Goal: Browse casually

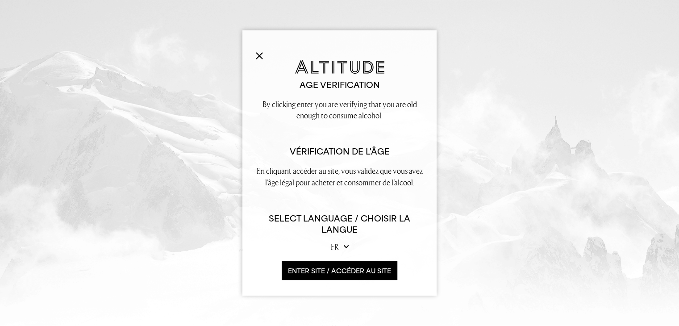
click at [334, 245] on select "en fr" at bounding box center [340, 246] width 18 height 11
click at [331, 241] on select "en fr" at bounding box center [340, 246] width 18 height 11
click at [347, 272] on button "ENTER SITE / accéder au site" at bounding box center [340, 270] width 116 height 19
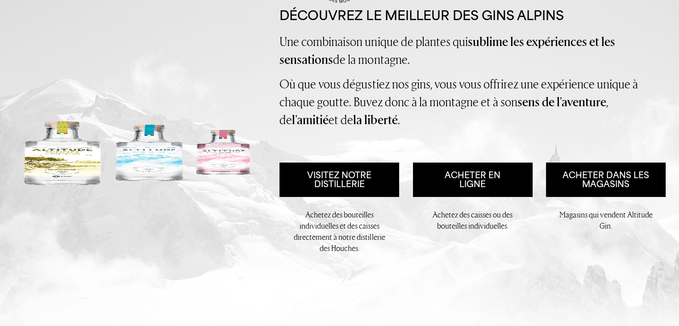
scroll to position [89, 0]
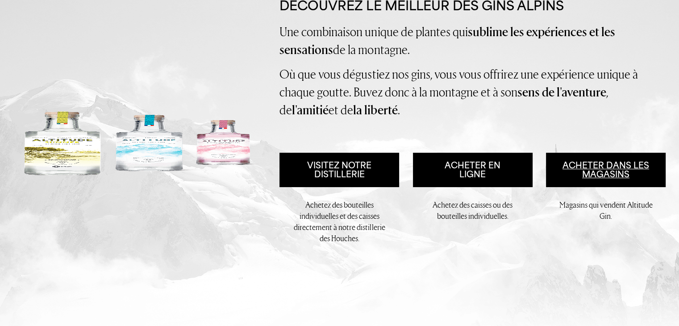
click at [598, 167] on link "Acheter dans les magasins" at bounding box center [606, 170] width 120 height 34
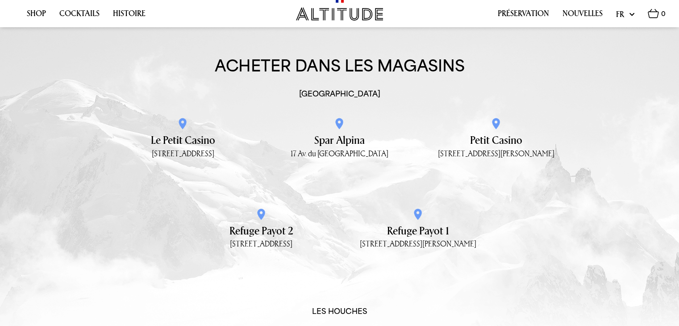
scroll to position [1193, 0]
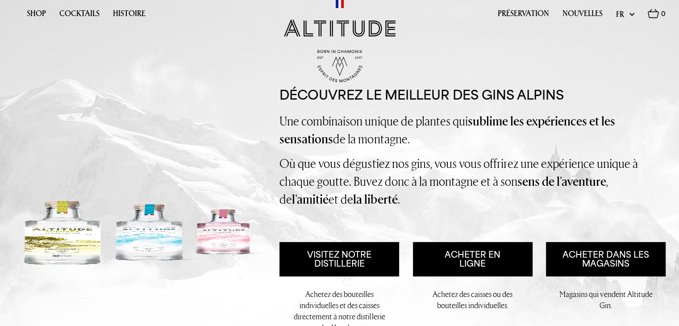
scroll to position [45, 0]
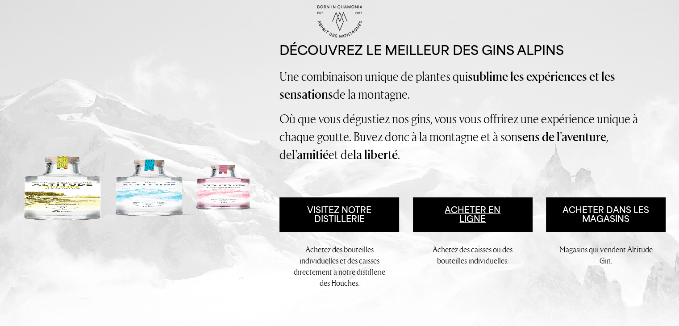
click at [464, 211] on link "Acheter en ligne" at bounding box center [473, 214] width 120 height 34
click at [343, 215] on link "Visitez notre distillerie" at bounding box center [340, 214] width 120 height 34
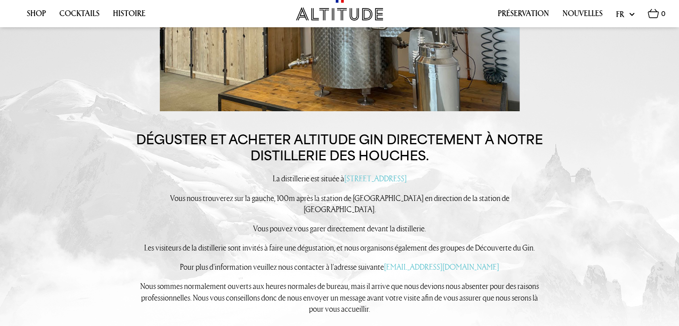
scroll to position [983, 0]
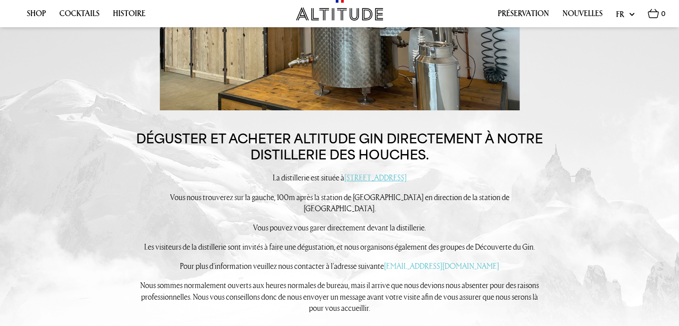
click at [352, 176] on link "121 Rue de Bellevue, 74310 Les Houches" at bounding box center [375, 177] width 63 height 10
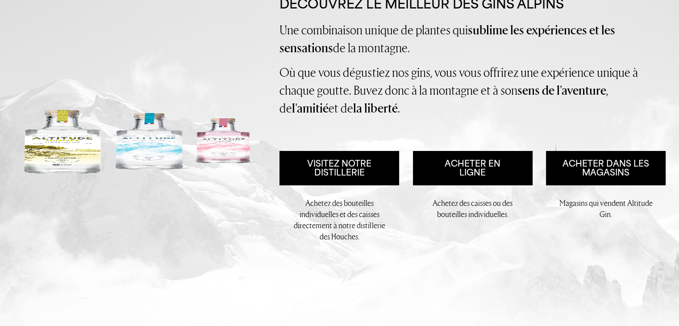
scroll to position [89, 0]
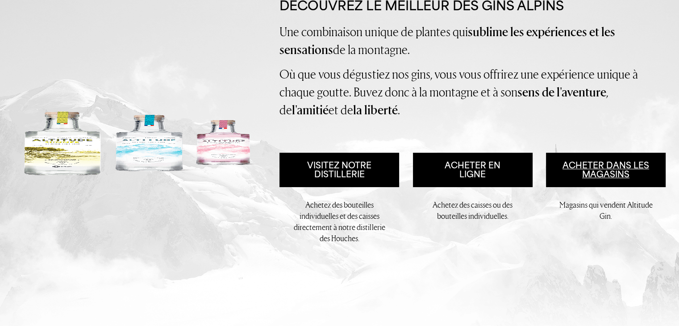
click at [579, 168] on link "Acheter dans les magasins" at bounding box center [606, 170] width 120 height 34
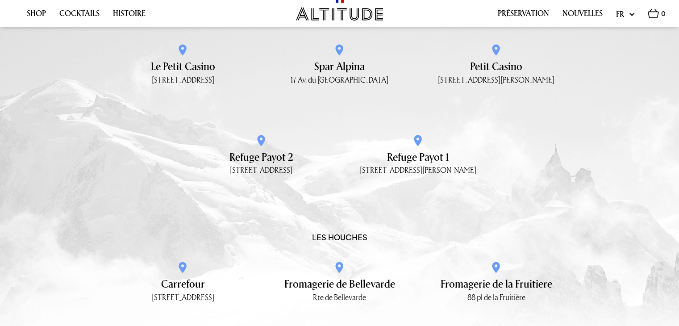
scroll to position [1372, 0]
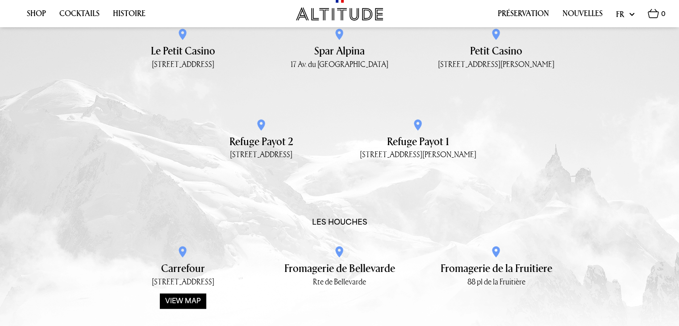
click at [184, 277] on p "32 place de la Mairie" at bounding box center [183, 281] width 157 height 9
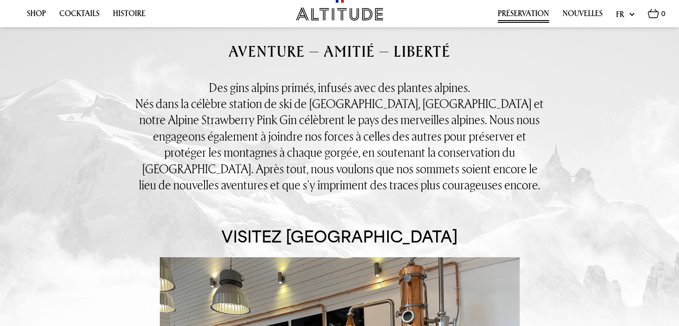
scroll to position [568, 0]
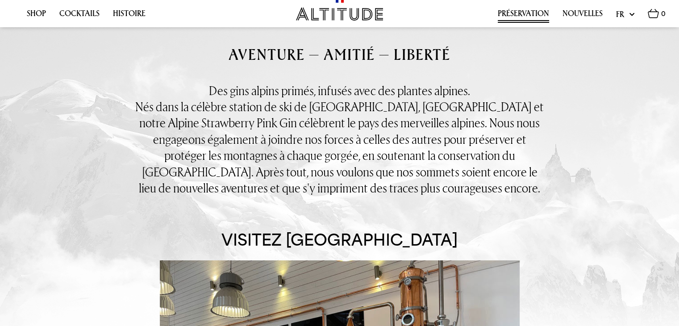
click at [532, 11] on link "Préservation" at bounding box center [523, 16] width 51 height 14
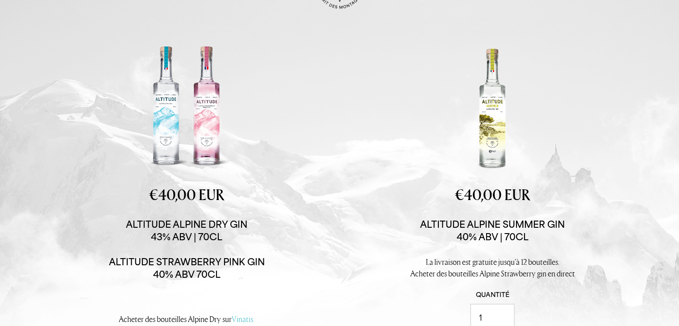
scroll to position [89, 0]
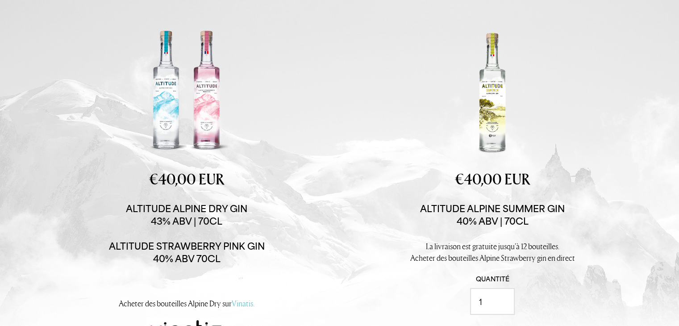
click at [494, 122] on div at bounding box center [493, 93] width 136 height 136
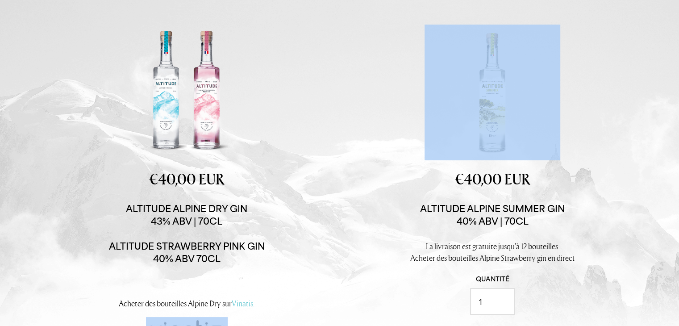
click at [494, 122] on div at bounding box center [493, 93] width 136 height 136
click at [390, 169] on div "Buy individual bottles. Buy in cases of 6 €40,00 EUR £38.00 per bottle Altitude…" at bounding box center [492, 207] width 223 height 364
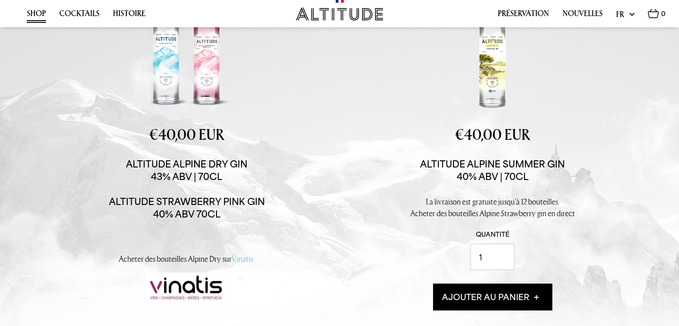
click at [628, 167] on div "Buy individual bottles. Buy in cases of 6 €40,00 EUR £38.00 per bottle Altitude…" at bounding box center [477, 162] width 306 height 364
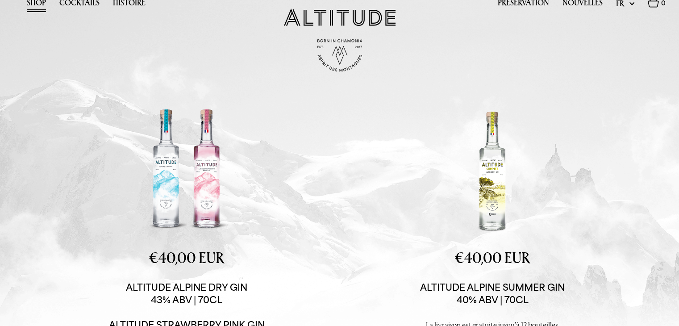
scroll to position [0, 0]
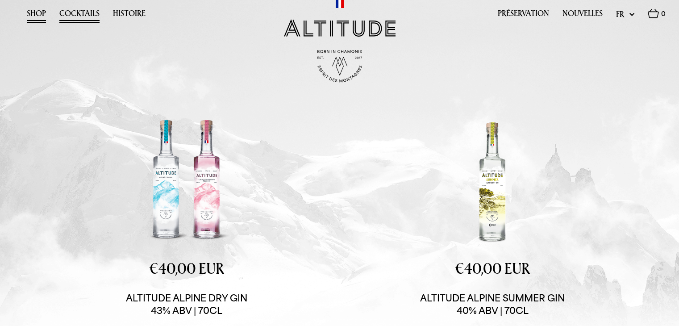
click at [76, 15] on link "Cocktails" at bounding box center [79, 16] width 40 height 14
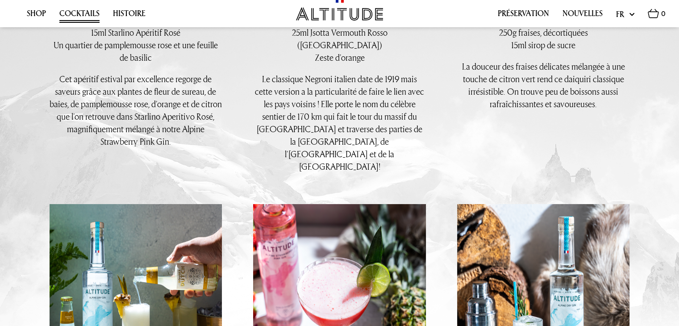
scroll to position [849, 0]
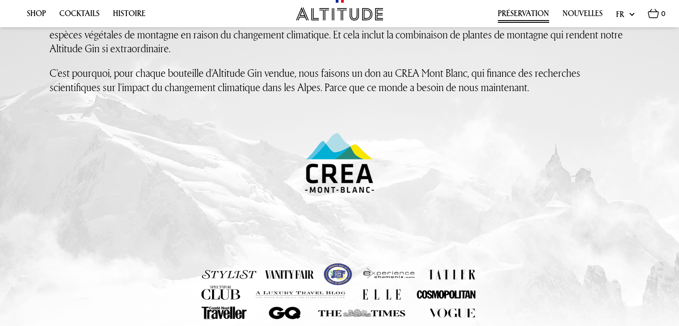
scroll to position [402, 0]
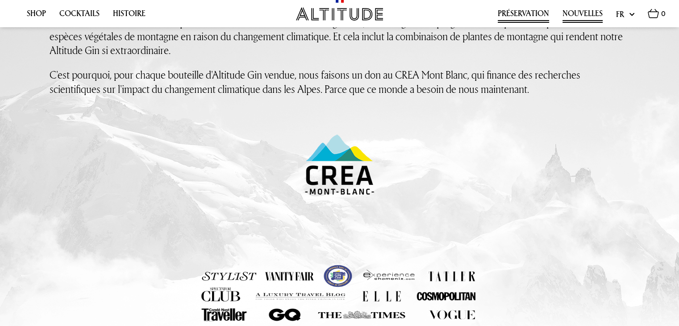
click at [569, 14] on link "Nouvelles" at bounding box center [583, 16] width 40 height 14
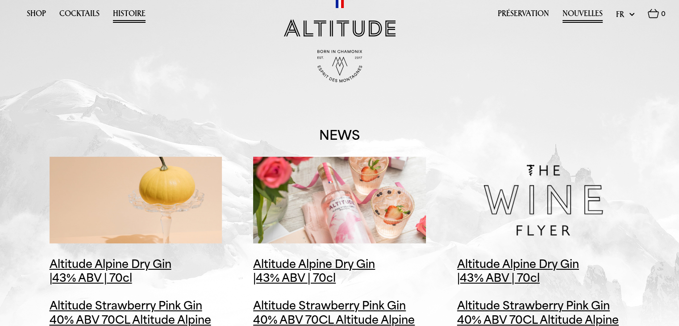
click at [137, 10] on link "Histoire" at bounding box center [129, 16] width 33 height 14
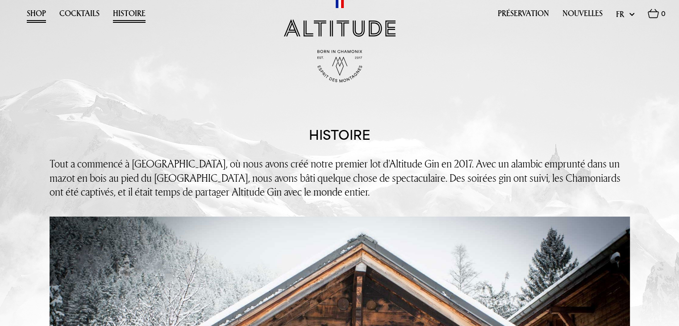
click at [37, 11] on link "Shop" at bounding box center [36, 16] width 19 height 14
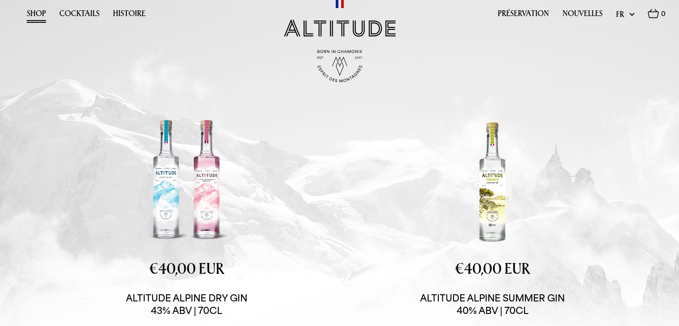
click at [493, 197] on div at bounding box center [493, 182] width 136 height 136
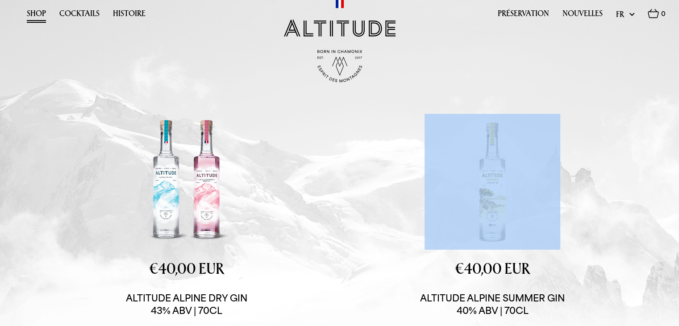
click at [493, 197] on div at bounding box center [493, 182] width 136 height 136
click at [496, 197] on div at bounding box center [493, 182] width 136 height 136
click at [624, 196] on div "Buy individual bottles. Buy in cases of 6 €40,00 EUR £38.00 per bottle Altitude…" at bounding box center [477, 296] width 306 height 364
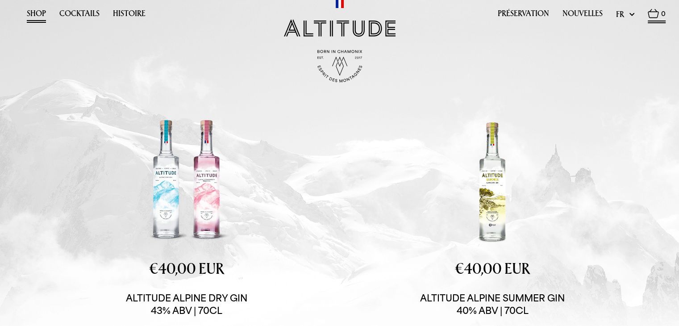
click at [655, 15] on img at bounding box center [653, 13] width 11 height 9
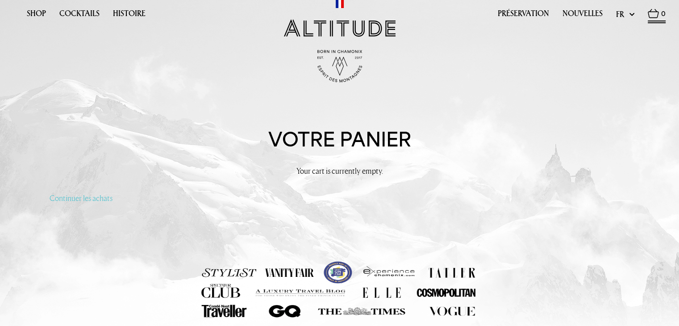
click at [627, 11] on select "en fr" at bounding box center [625, 13] width 18 height 11
click at [482, 83] on div "Shop Cocktails Histoire Préservation Nouvelles Update" at bounding box center [339, 50] width 679 height 100
